Goal: Check status: Check status

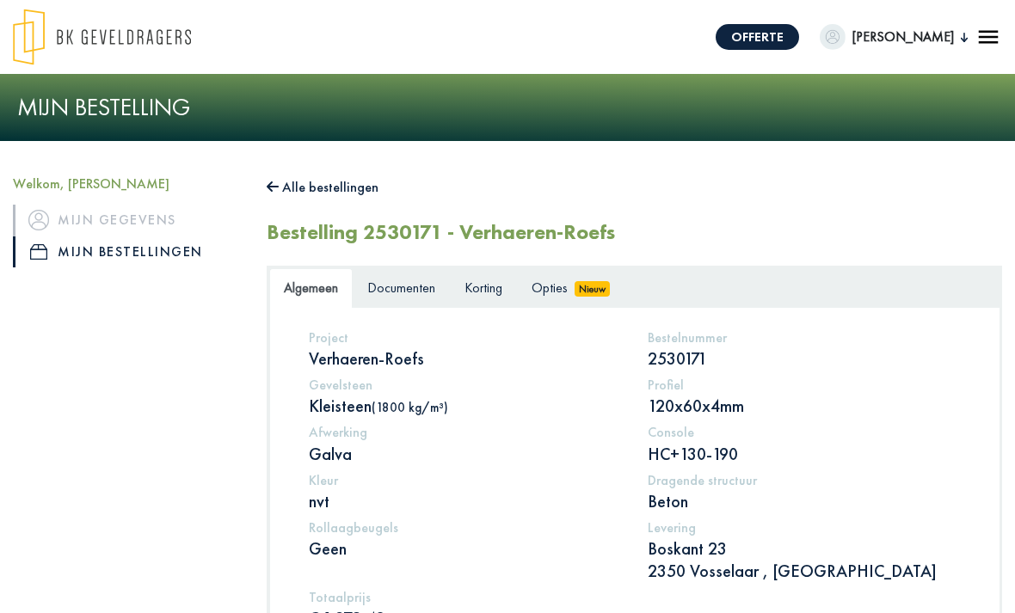
click at [494, 298] on link "Korting" at bounding box center [483, 288] width 67 height 40
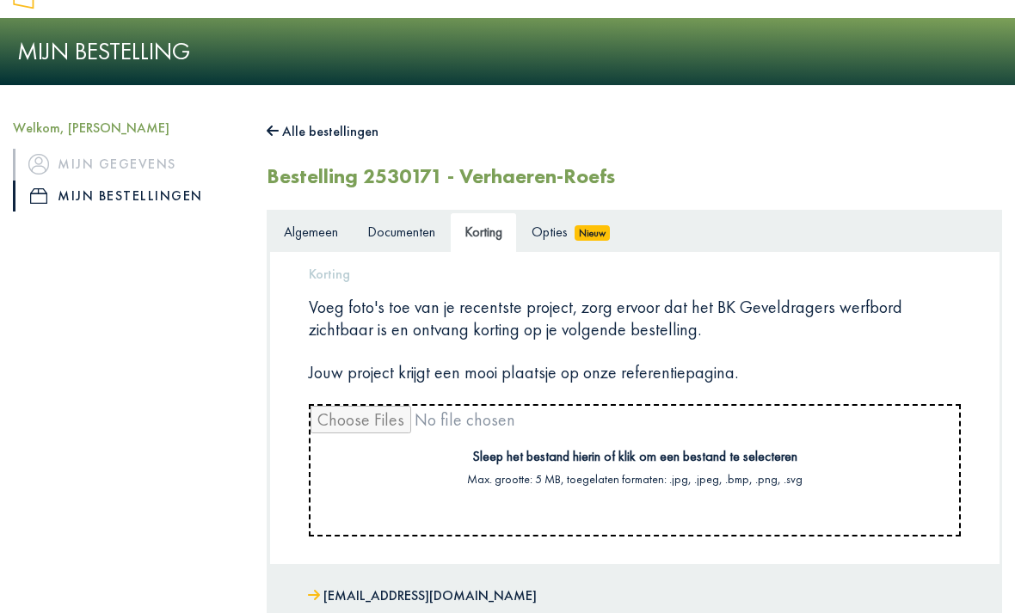
scroll to position [57, 0]
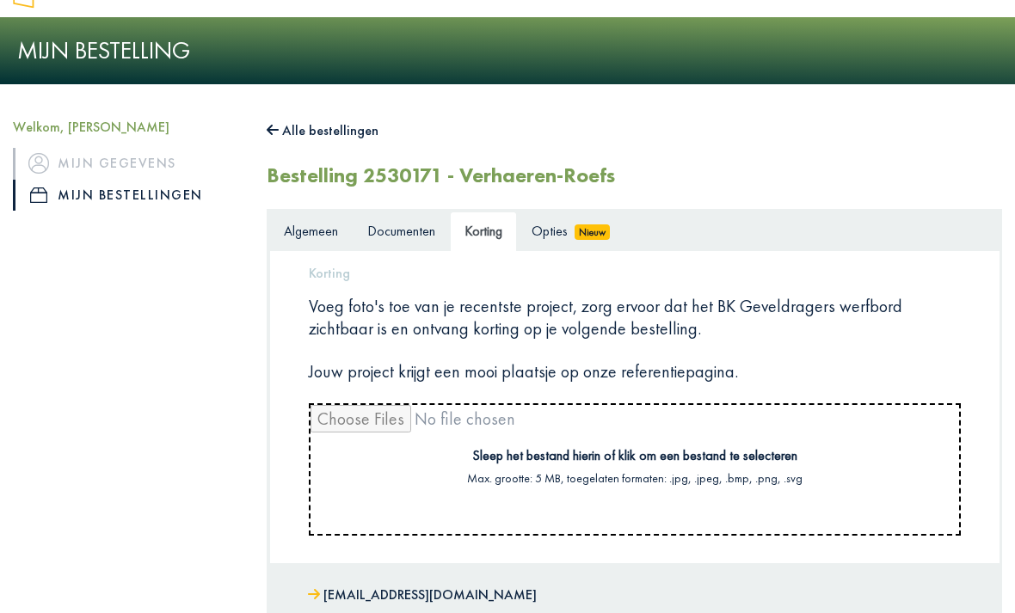
click at [561, 231] on span "Opties" at bounding box center [549, 231] width 36 height 18
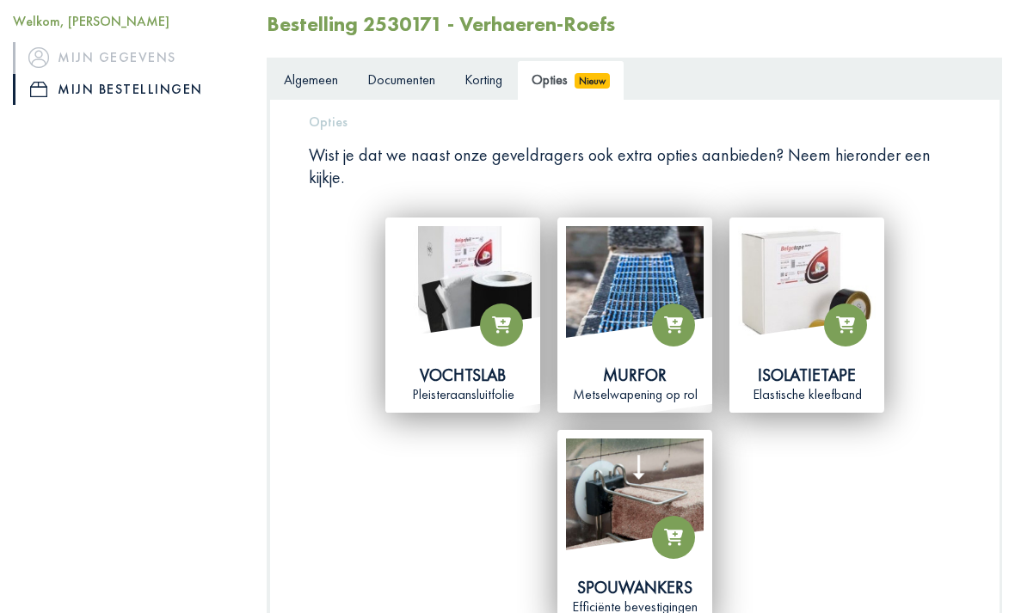
scroll to position [208, 0]
click at [844, 316] on icon at bounding box center [845, 324] width 19 height 17
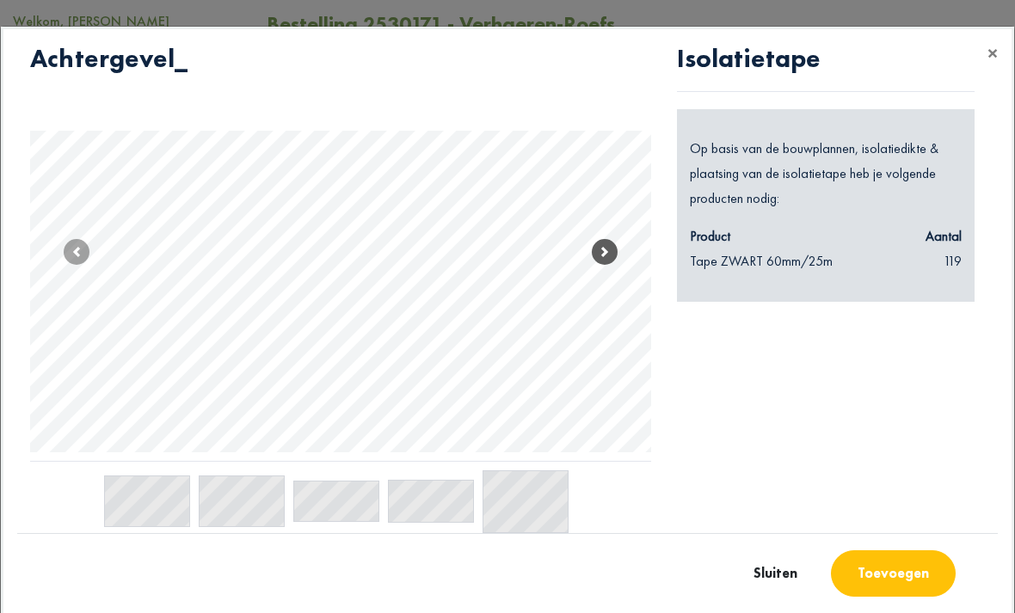
click at [613, 265] on span at bounding box center [605, 252] width 26 height 26
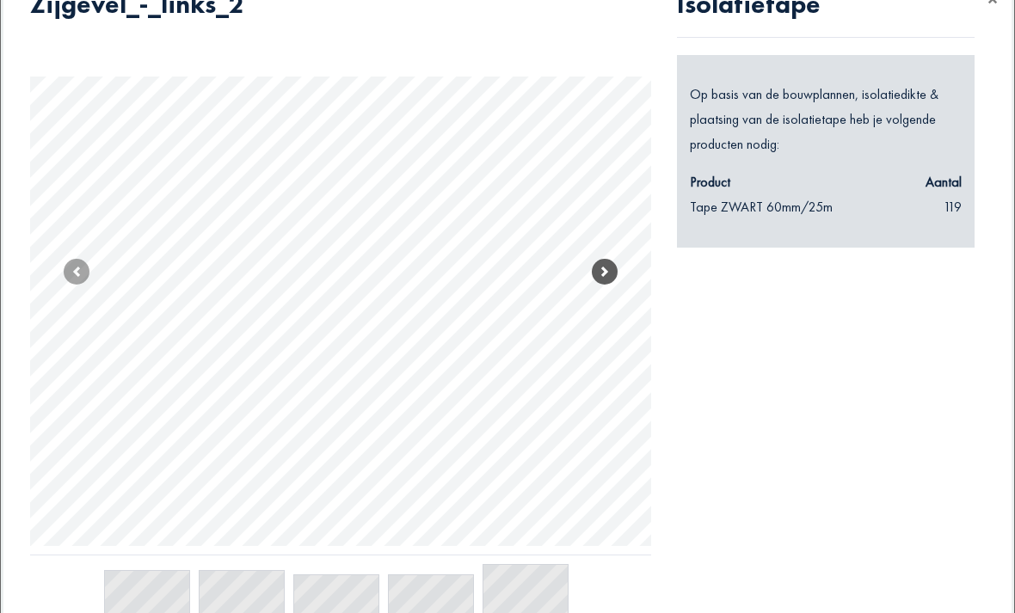
scroll to position [3, 0]
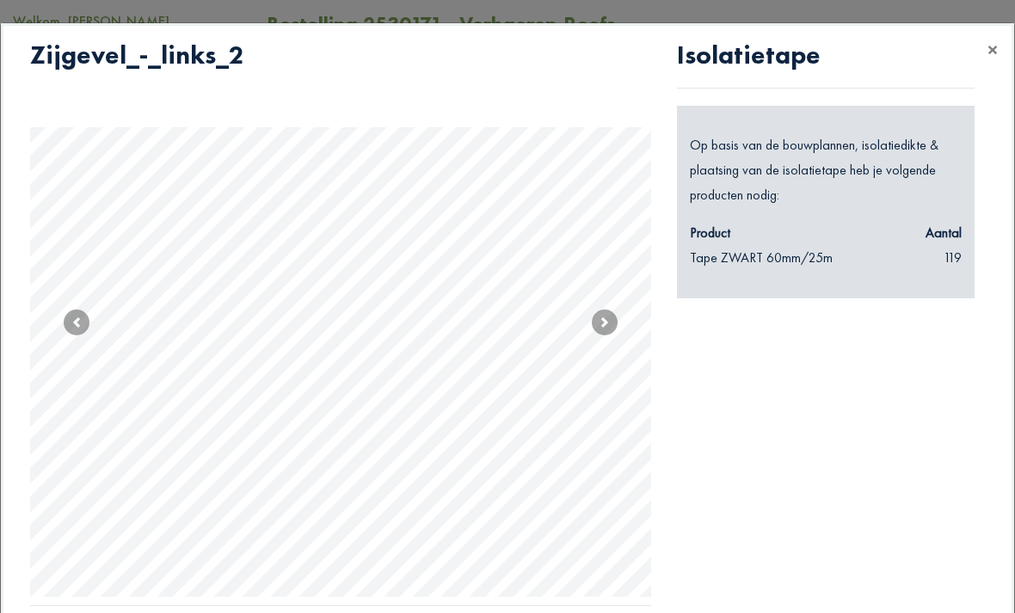
click at [991, 45] on span "×" at bounding box center [992, 49] width 10 height 27
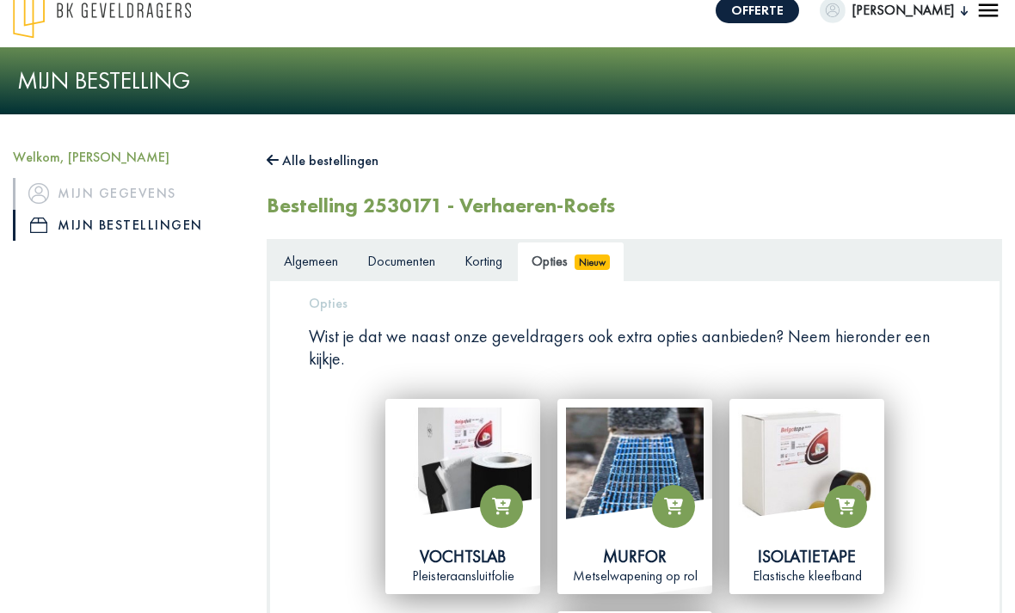
scroll to position [28, 0]
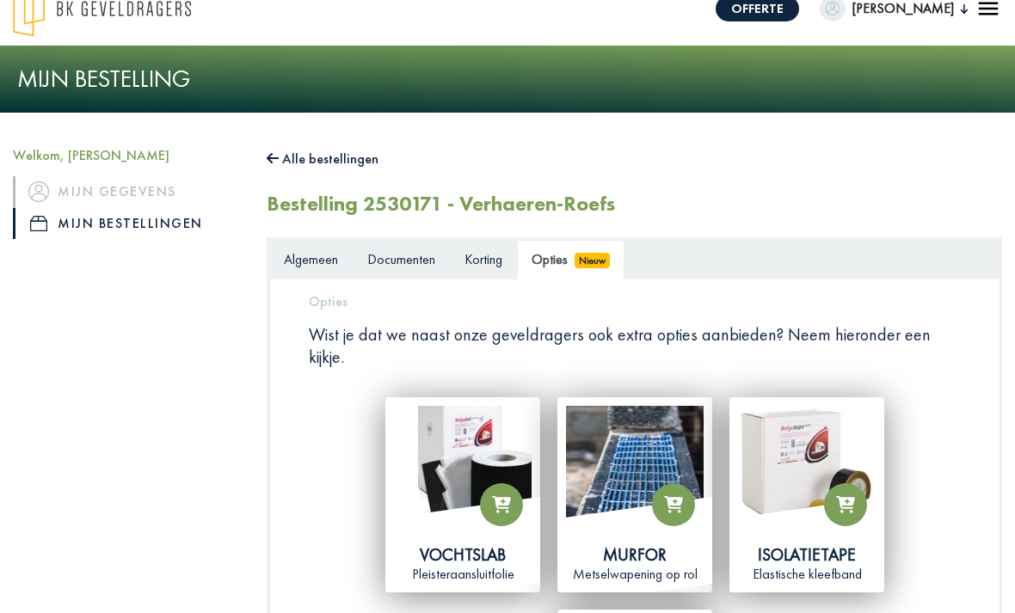
click at [499, 244] on link "Korting" at bounding box center [483, 260] width 67 height 40
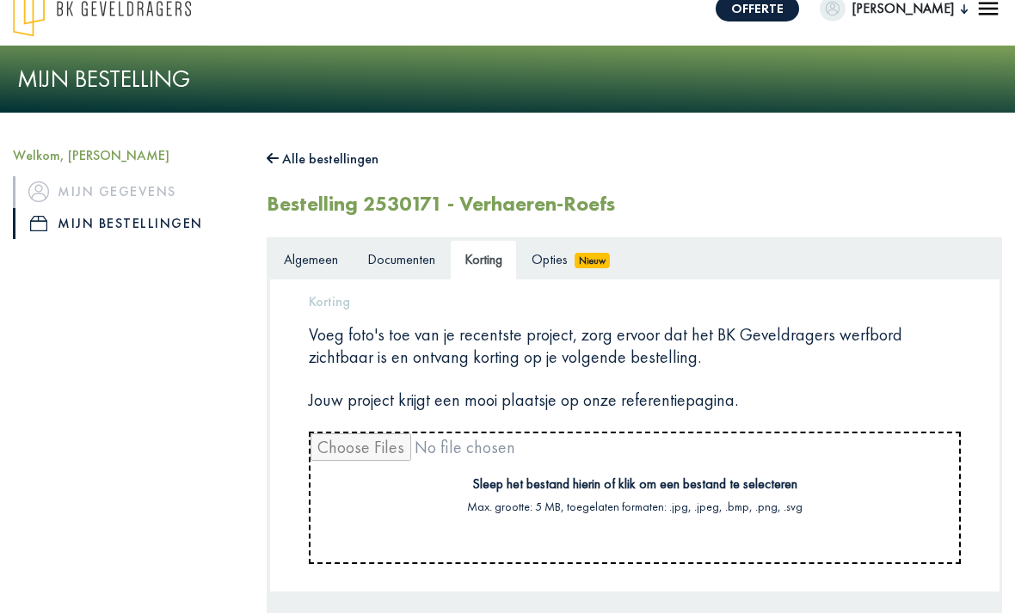
click at [418, 262] on span "Documenten" at bounding box center [401, 259] width 68 height 18
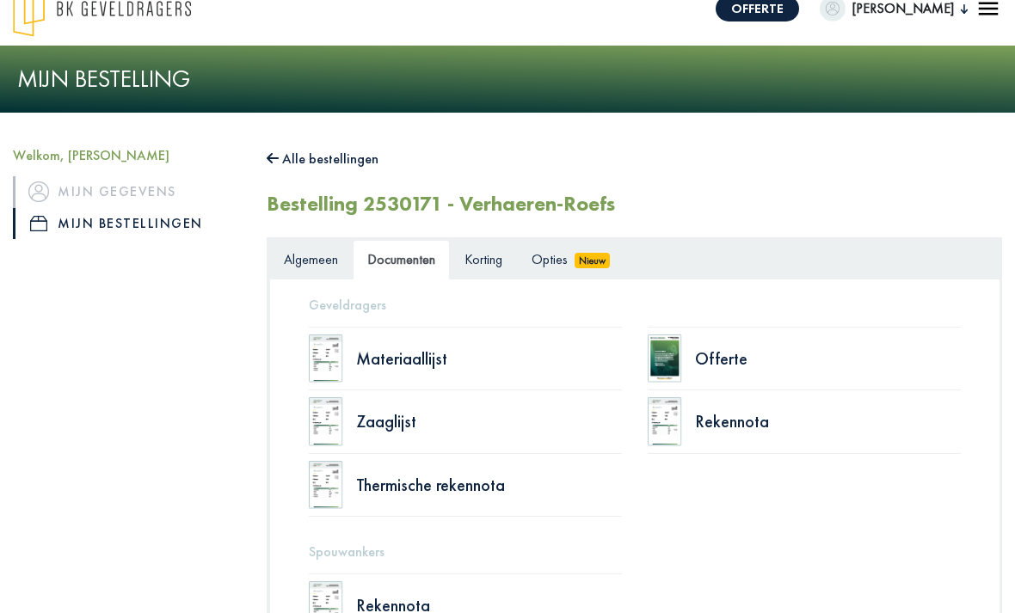
click at [341, 257] on link "Algemeen" at bounding box center [310, 260] width 83 height 40
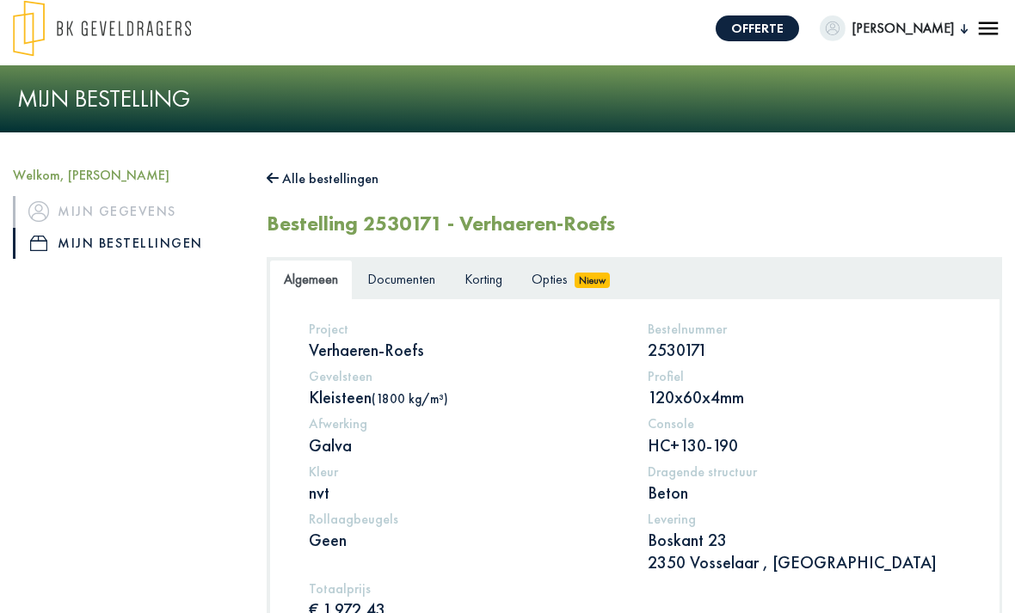
scroll to position [0, 0]
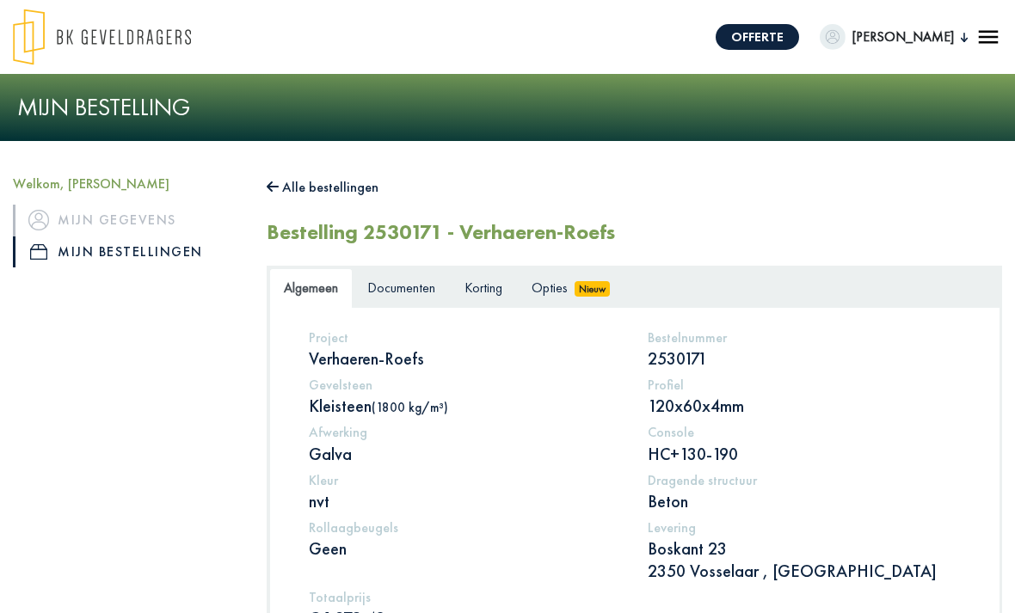
click at [137, 217] on link "Mijn gegevens" at bounding box center [127, 221] width 228 height 32
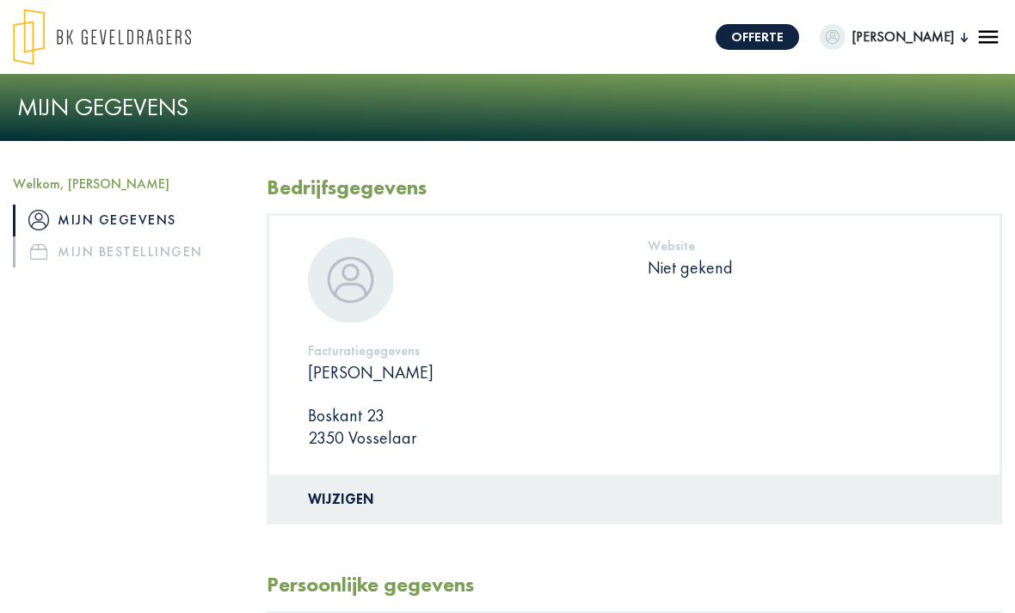
click at [120, 263] on link "Mijn bestellingen" at bounding box center [127, 252] width 228 height 32
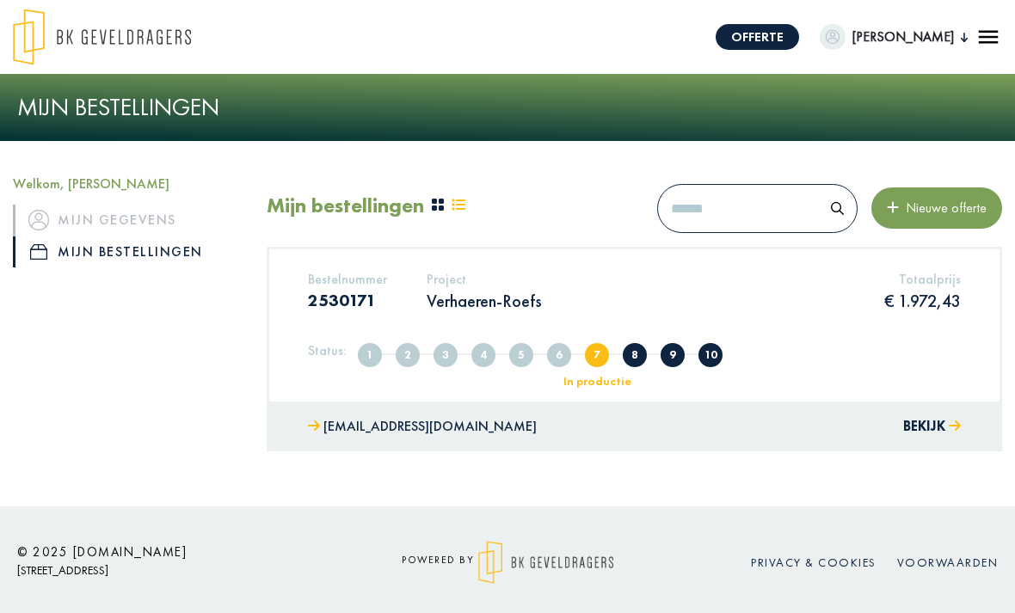
click at [945, 336] on div "Bestelnummer 2530171 Project Verhaeren-Roefs Totaalprijs € 1.972,43 Status: 1 A…" at bounding box center [634, 324] width 730 height 151
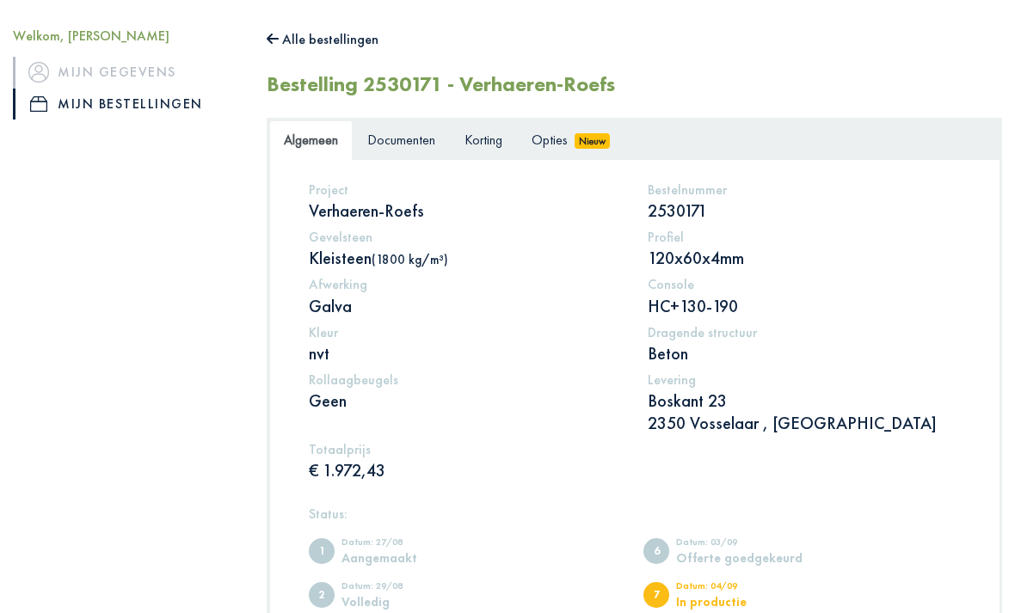
scroll to position [146, 0]
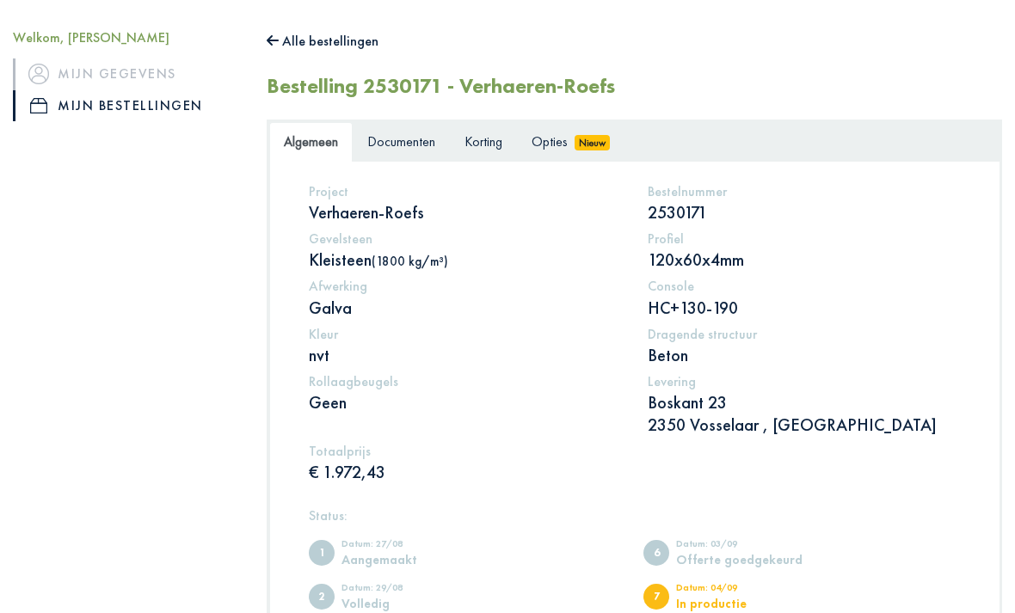
copy h2 "Bestelling 2530171 - Verhaeren-Roefs"
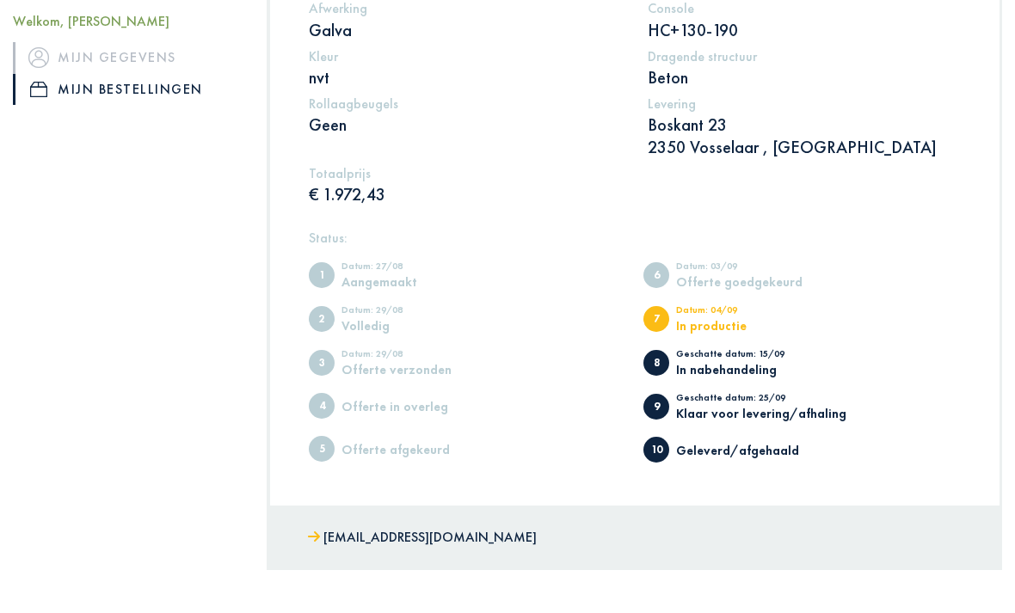
scroll to position [425, 0]
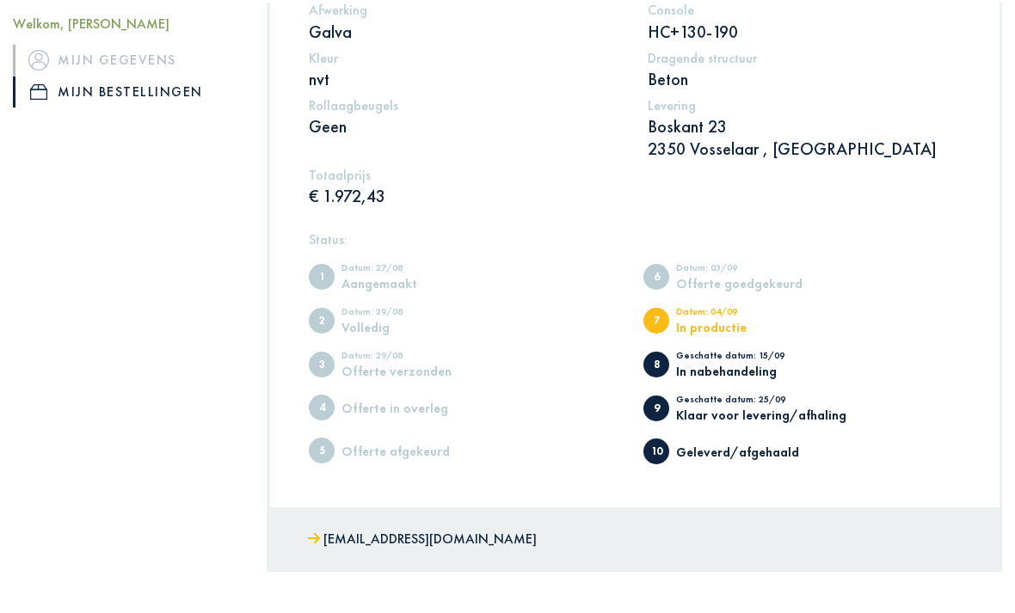
click at [435, 531] on link "[EMAIL_ADDRESS][DOMAIN_NAME]" at bounding box center [422, 537] width 229 height 25
